Goal: Task Accomplishment & Management: Manage account settings

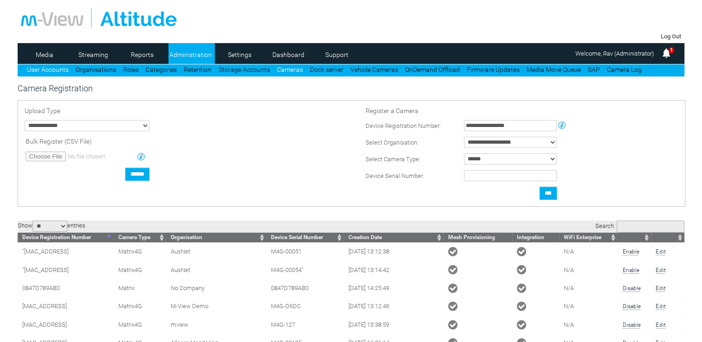
click at [50, 68] on link "User Accounts" at bounding box center [48, 69] width 42 height 7
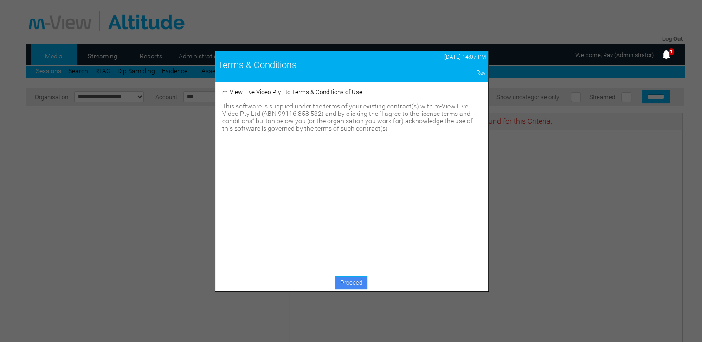
click at [356, 285] on link "Proceed" at bounding box center [351, 283] width 32 height 13
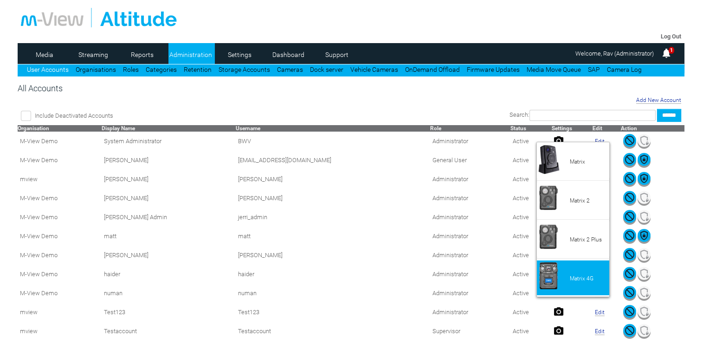
click at [575, 282] on li "Matrix 4G" at bounding box center [573, 278] width 72 height 35
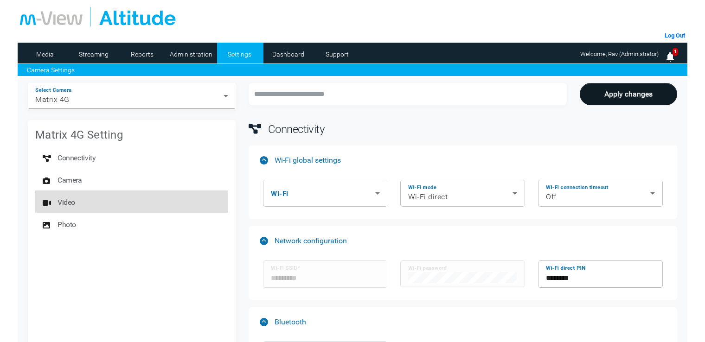
click at [71, 207] on span "Video" at bounding box center [67, 202] width 18 height 19
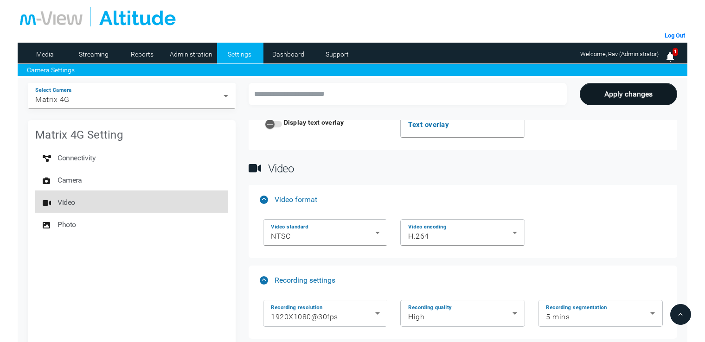
scroll to position [969, 0]
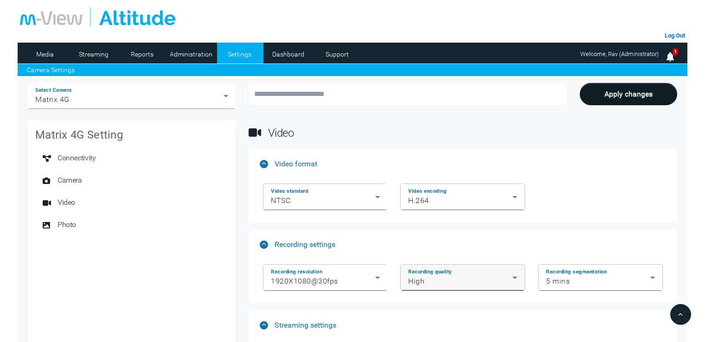
click at [448, 277] on div "High" at bounding box center [460, 281] width 104 height 11
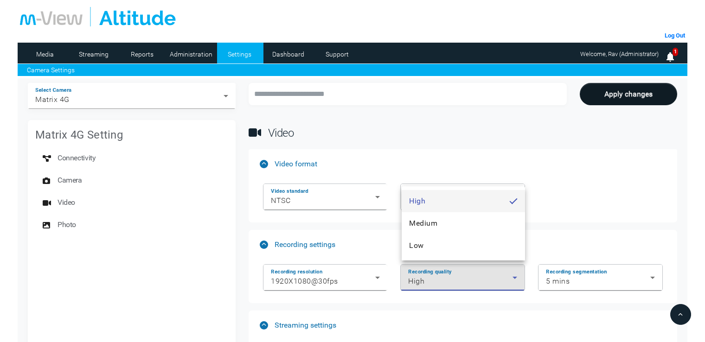
click at [448, 277] on div at bounding box center [352, 171] width 705 height 342
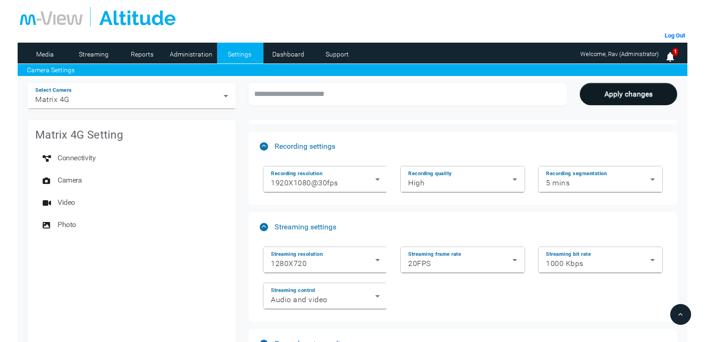
scroll to position [1067, 0]
click at [513, 261] on icon at bounding box center [514, 260] width 11 height 11
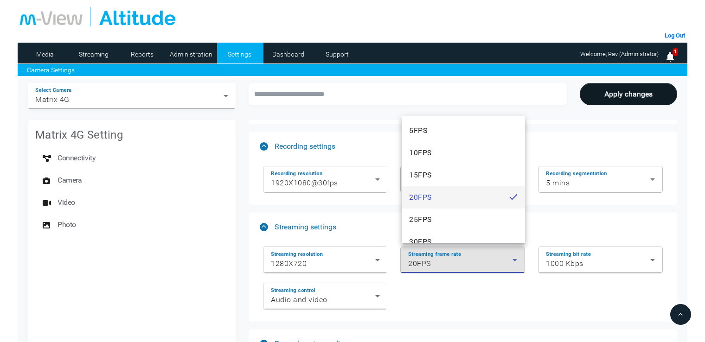
click at [494, 298] on div at bounding box center [352, 171] width 705 height 342
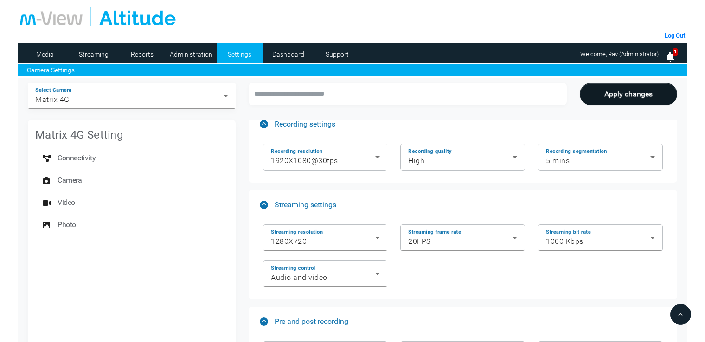
scroll to position [1089, 0]
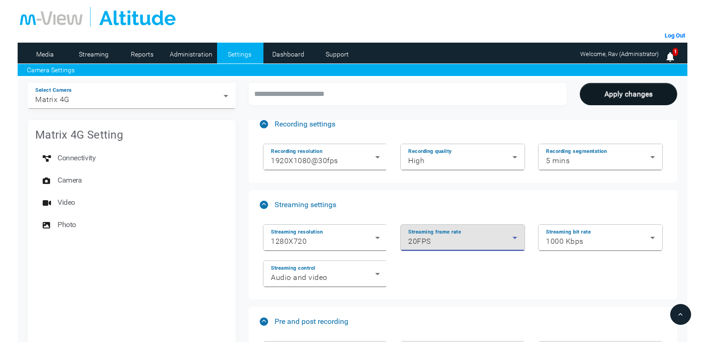
click at [473, 238] on div "20FPS" at bounding box center [460, 241] width 104 height 11
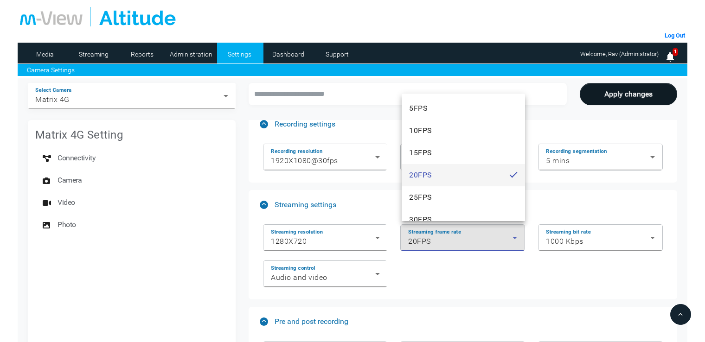
click at [674, 195] on div at bounding box center [352, 171] width 705 height 342
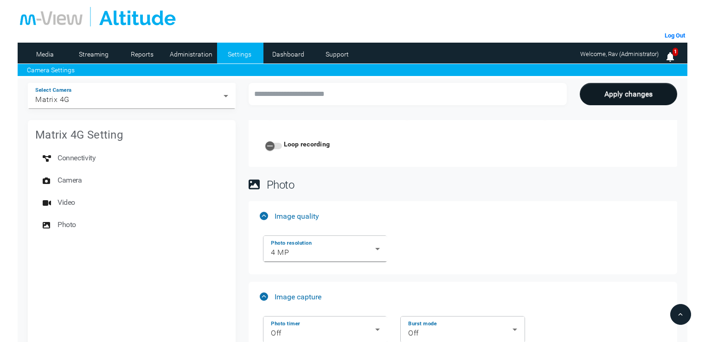
scroll to position [1446, 0]
